Goal: Transaction & Acquisition: Purchase product/service

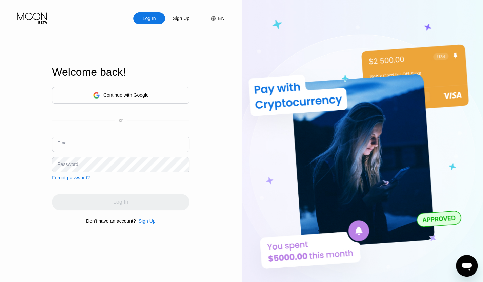
click at [114, 143] on input "text" at bounding box center [120, 144] width 137 height 15
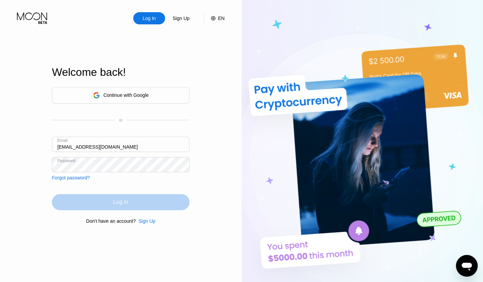
click at [120, 200] on div "Log In" at bounding box center [120, 202] width 15 height 7
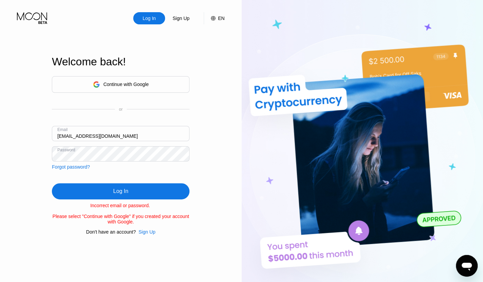
drag, startPoint x: 127, startPoint y: 134, endPoint x: 26, endPoint y: 126, distance: 100.6
click at [26, 126] on div "Log In Sign Up EN Language English Save Welcome back! Continue with Google or E…" at bounding box center [120, 155] width 241 height 310
type input "[EMAIL_ADDRESS][DOMAIN_NAME]"
click at [123, 189] on div "Log In" at bounding box center [120, 191] width 15 height 7
click at [181, 19] on div "Sign Up" at bounding box center [181, 18] width 18 height 7
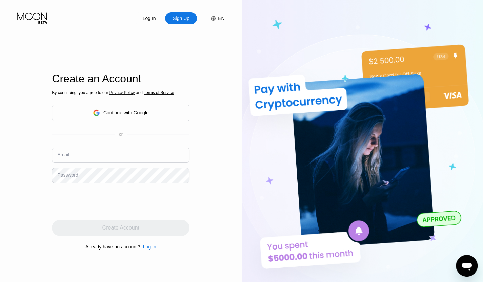
click at [121, 126] on div "By continuing, you agree to our Privacy Policy and Terms of Service Continue wi…" at bounding box center [120, 169] width 137 height 163
click at [126, 115] on div "Continue with Google" at bounding box center [125, 112] width 45 height 5
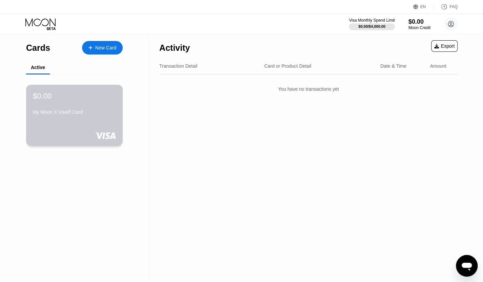
click at [62, 115] on div "My Moon X Visa® Card" at bounding box center [74, 111] width 83 height 5
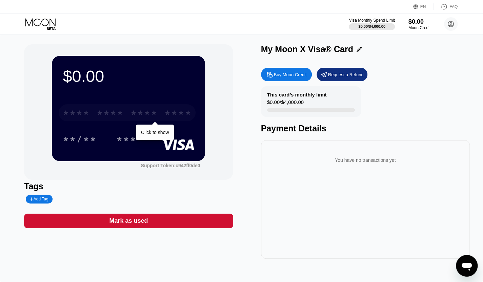
click at [139, 113] on div "* * * *" at bounding box center [143, 113] width 27 height 11
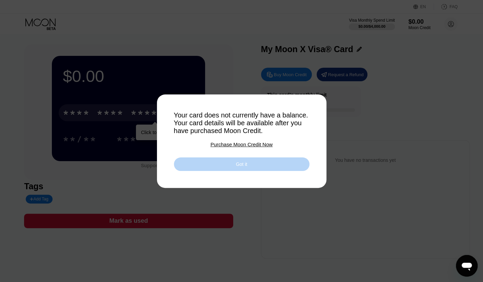
click at [189, 166] on div "Got it" at bounding box center [241, 164] width 135 height 14
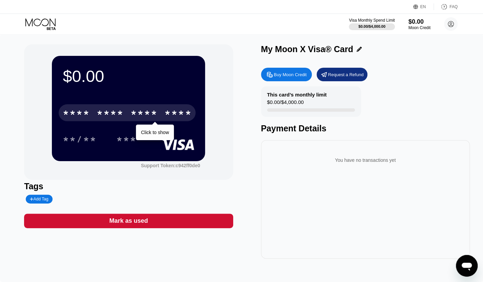
click at [167, 134] on div "**/** ***" at bounding box center [128, 139] width 131 height 17
click at [152, 114] on div "* * * *" at bounding box center [143, 113] width 27 height 11
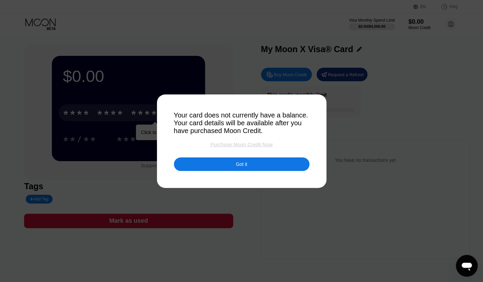
click at [244, 147] on div "Purchase Moon Credit Now" at bounding box center [241, 145] width 62 height 6
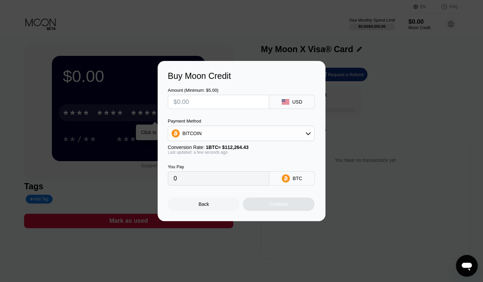
click at [358, 109] on div "Buy Moon Credit Amount (Minimum: $5.00) USD Payment Method BITCOIN Conversion R…" at bounding box center [241, 141] width 483 height 160
click at [173, 14] on div at bounding box center [244, 141] width 488 height 282
click at [213, 209] on div "Back" at bounding box center [204, 204] width 72 height 14
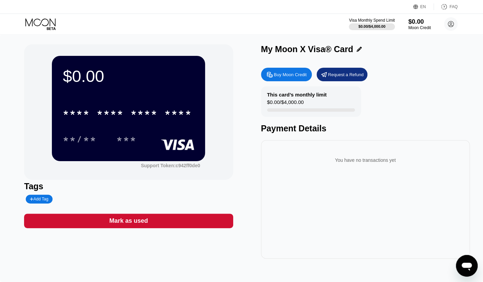
click at [419, 24] on div "$0.00" at bounding box center [419, 21] width 23 height 7
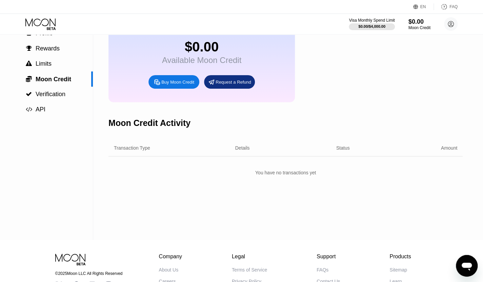
scroll to position [2, 0]
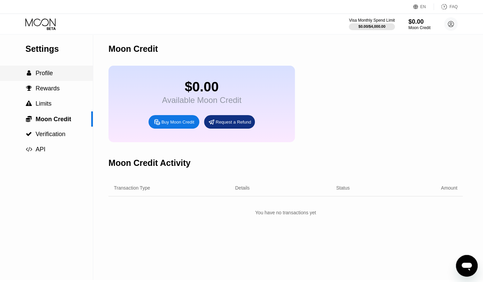
click at [46, 77] on span "Profile" at bounding box center [44, 73] width 17 height 7
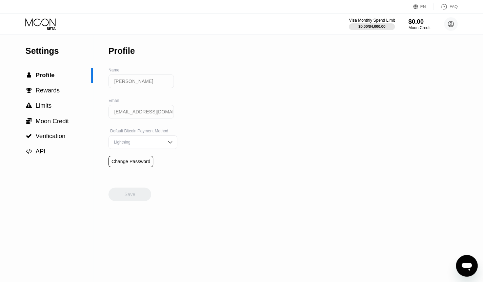
click at [44, 25] on icon at bounding box center [40, 24] width 31 height 12
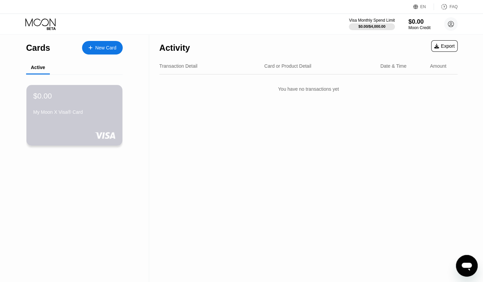
click at [55, 101] on div "$0.00" at bounding box center [74, 96] width 82 height 9
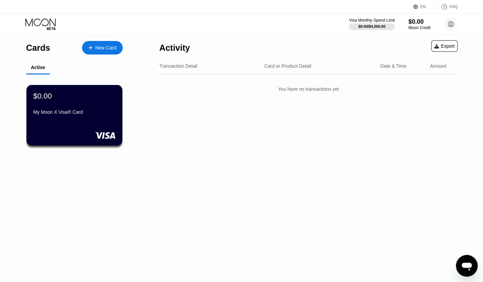
click at [97, 45] on div "New Card" at bounding box center [105, 48] width 21 height 6
